Goal: Communication & Community: Answer question/provide support

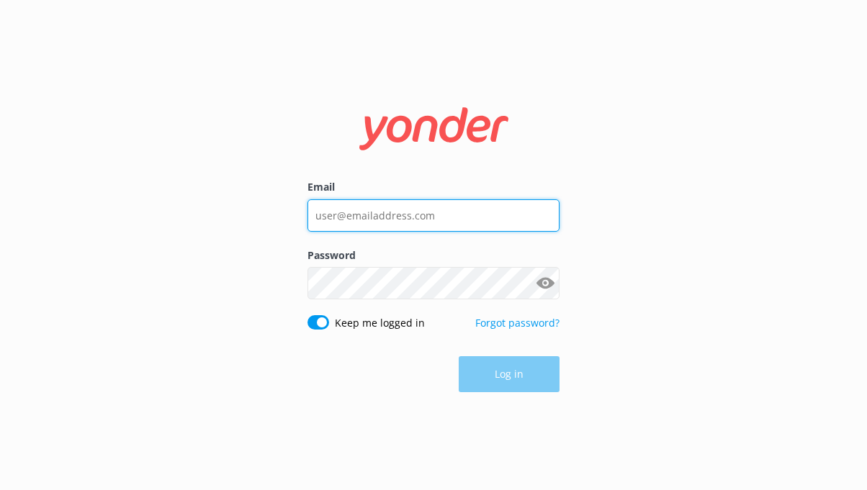
click at [400, 201] on input "Email" at bounding box center [433, 215] width 252 height 32
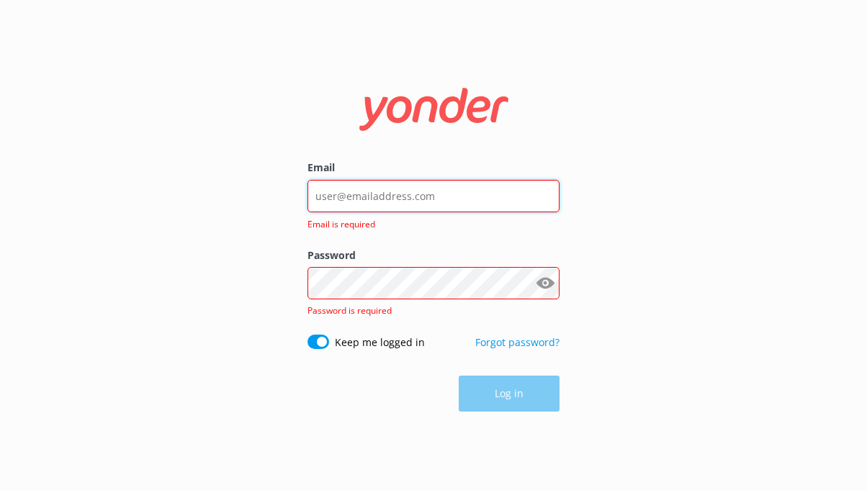
type input "[EMAIL_ADDRESS][DOMAIN_NAME]"
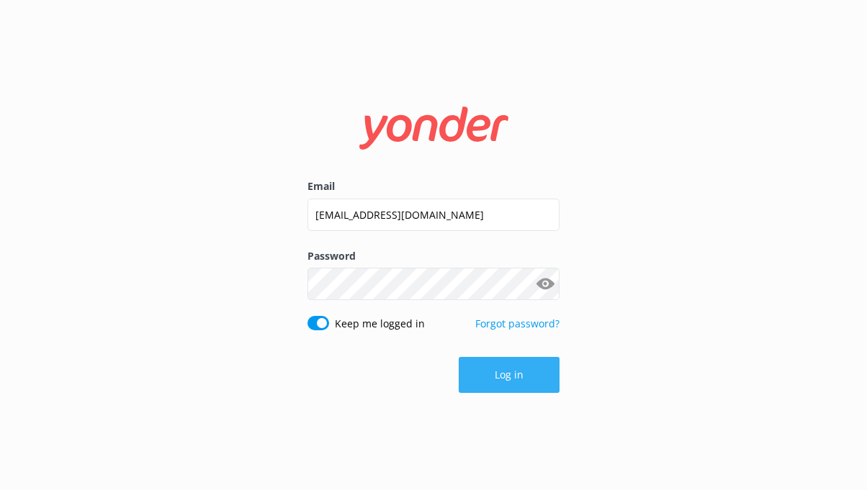
click at [501, 370] on button "Log in" at bounding box center [509, 375] width 101 height 36
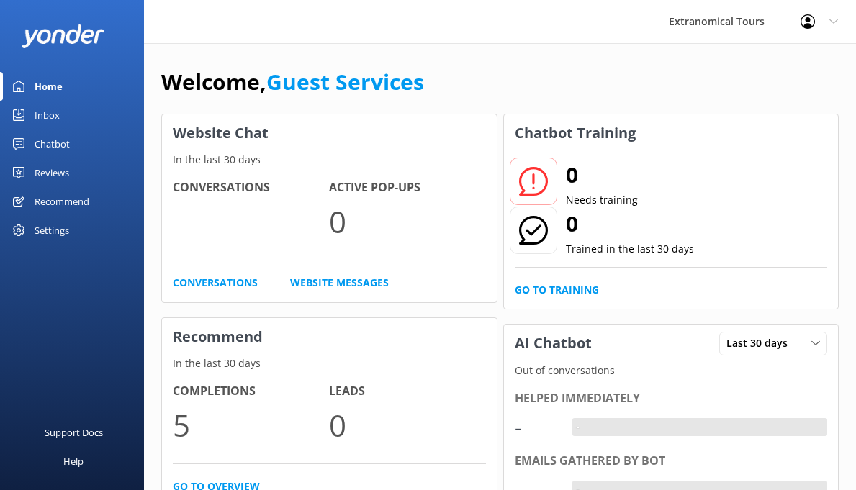
click at [80, 120] on link "Inbox" at bounding box center [72, 115] width 144 height 29
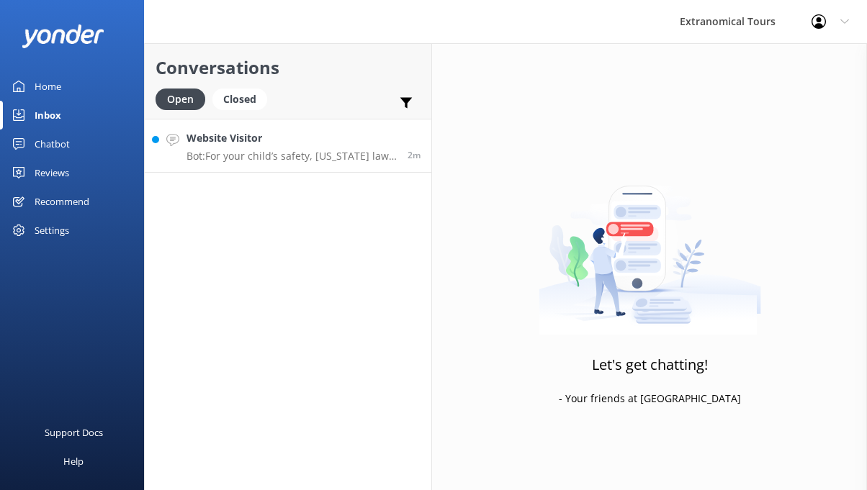
click at [259, 142] on h4 "Website Visitor" at bounding box center [291, 138] width 210 height 16
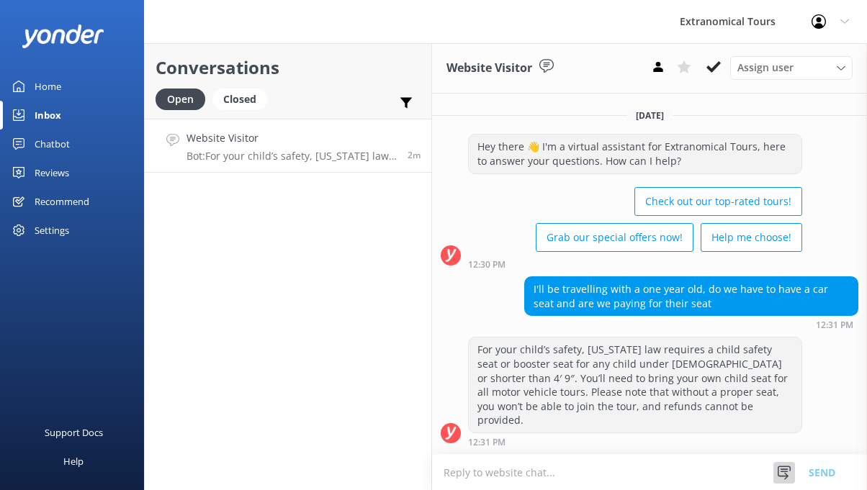
click at [778, 462] on div at bounding box center [784, 473] width 22 height 22
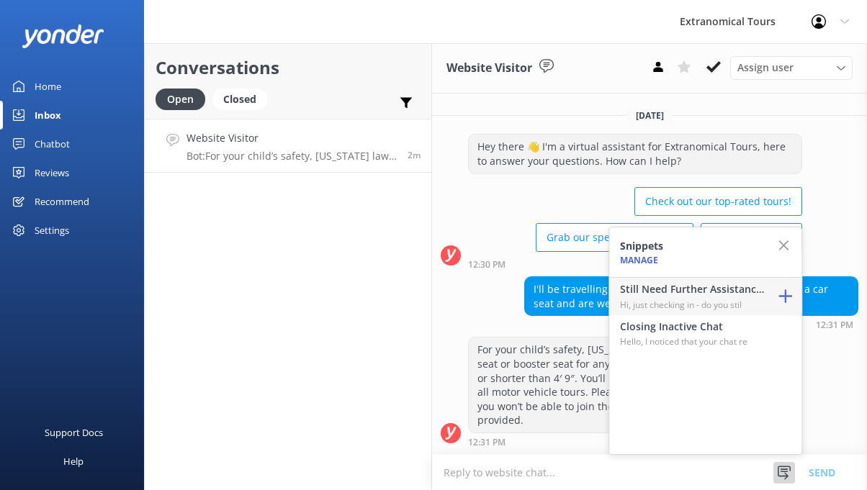
click at [703, 293] on h4 "Still Need Further Assistance?" at bounding box center [692, 290] width 144 height 16
type textarea "Hi, just checking in - do you still require assistance from our team on this? T…"
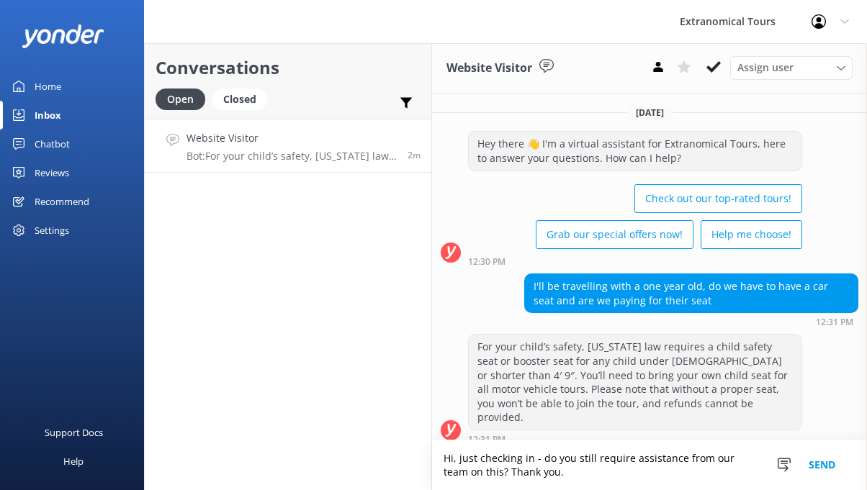
click at [838, 471] on button "Send" at bounding box center [822, 466] width 54 height 50
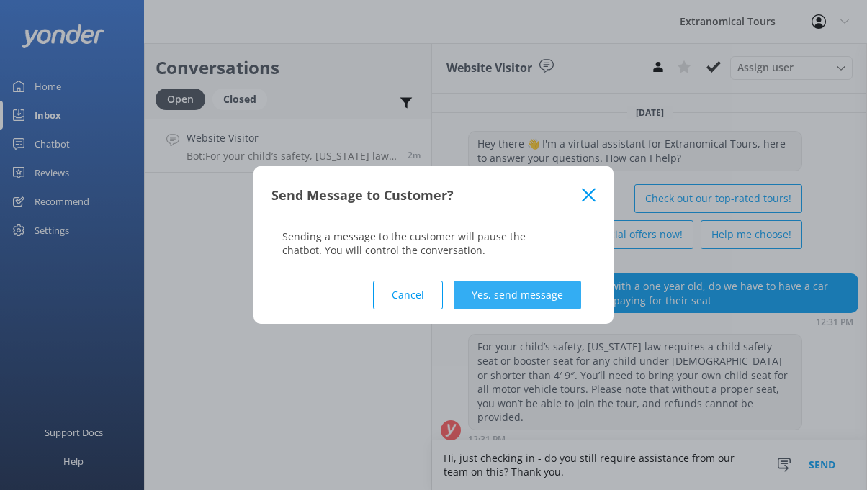
click at [566, 292] on button "Yes, send message" at bounding box center [517, 295] width 127 height 29
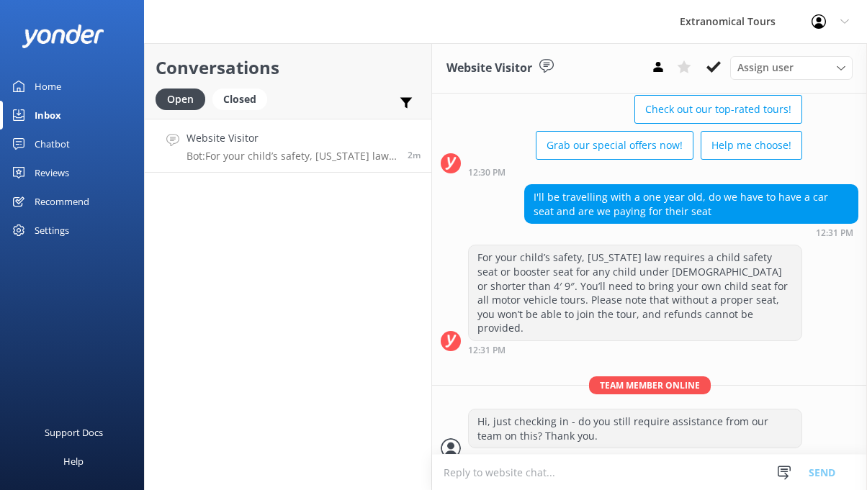
scroll to position [89, 0]
click at [783, 466] on use at bounding box center [784, 473] width 13 height 14
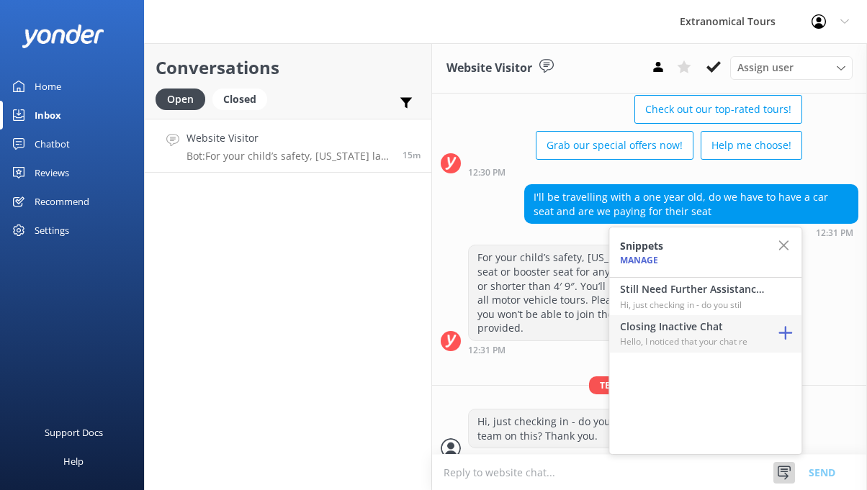
click at [714, 343] on p "Hello, I noticed that your chat re" at bounding box center [692, 342] width 144 height 14
type textarea "Hello, I noticed that your chat remains open, but inactive. I will close this l…"
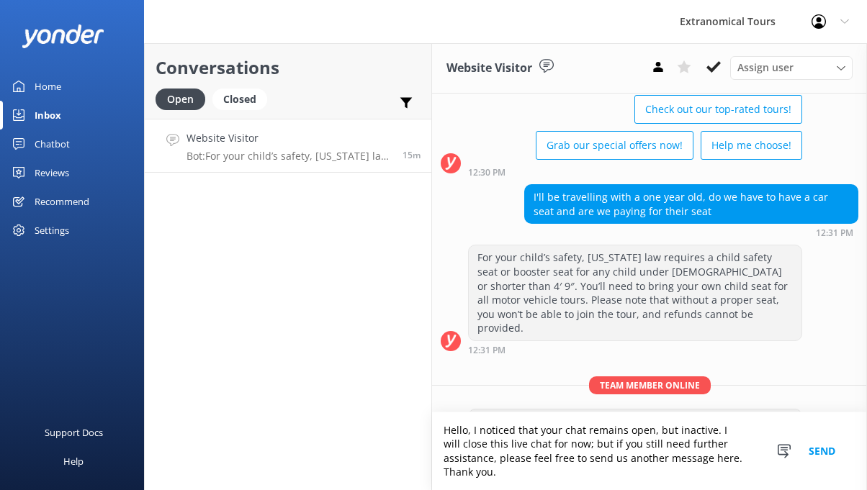
click at [830, 465] on button "Send" at bounding box center [822, 452] width 54 height 78
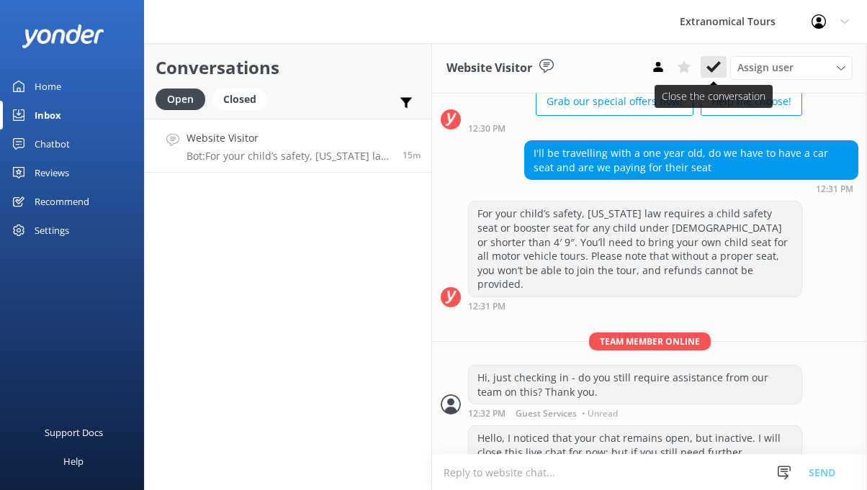
scroll to position [179, 0]
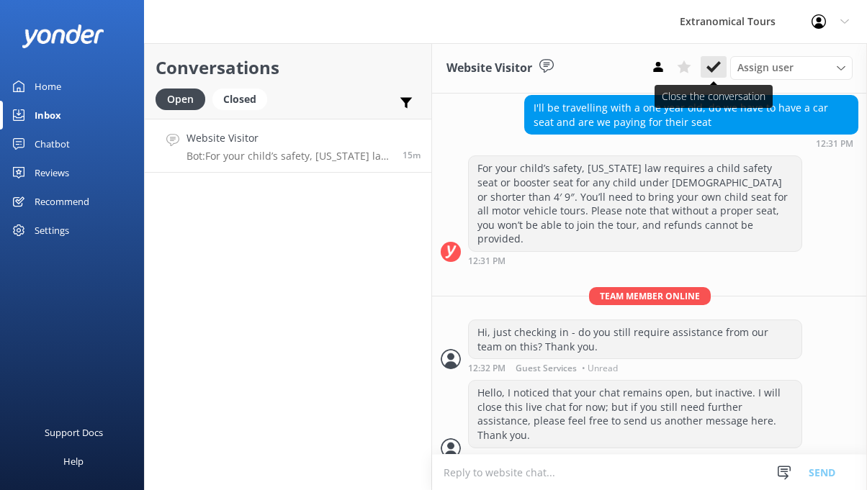
click at [717, 63] on use at bounding box center [713, 67] width 14 height 12
